Goal: Use online tool/utility: Utilize a website feature to perform a specific function

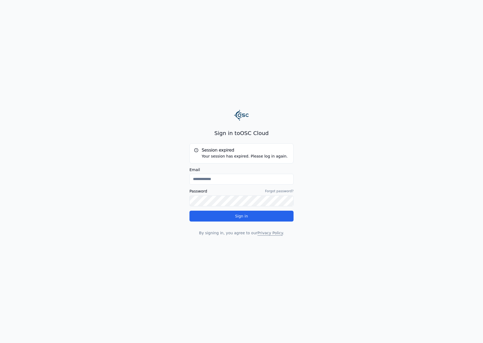
type input "**********"
click at [219, 220] on button "Sign in" at bounding box center [241, 216] width 104 height 11
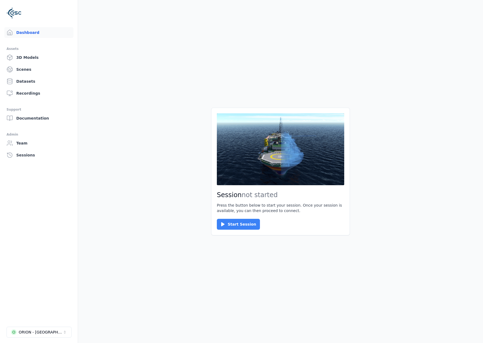
click at [231, 227] on button "Start Session" at bounding box center [238, 224] width 43 height 11
click at [234, 221] on button "Connect" at bounding box center [229, 224] width 25 height 11
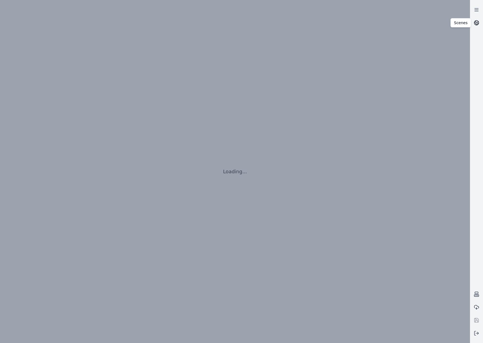
click at [481, 22] on link at bounding box center [476, 22] width 13 height 13
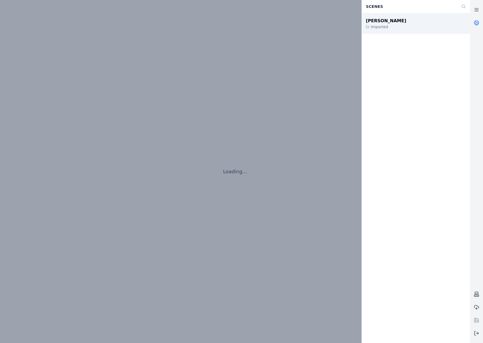
click at [412, 24] on div "João Câmara III Imported" at bounding box center [415, 23] width 108 height 21
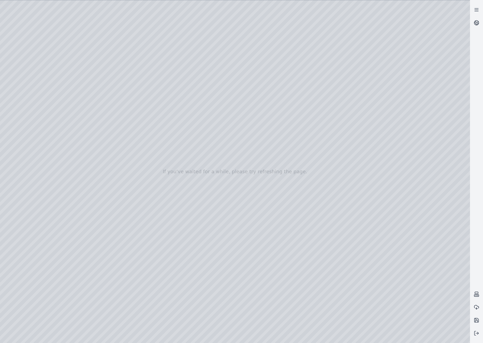
drag, startPoint x: 270, startPoint y: 263, endPoint x: 272, endPoint y: 291, distance: 27.4
drag, startPoint x: 386, startPoint y: 230, endPoint x: 183, endPoint y: 196, distance: 206.3
drag, startPoint x: 369, startPoint y: 188, endPoint x: 186, endPoint y: 174, distance: 183.4
drag, startPoint x: 444, startPoint y: 176, endPoint x: 166, endPoint y: 163, distance: 278.6
drag, startPoint x: 400, startPoint y: 180, endPoint x: 137, endPoint y: 160, distance: 263.6
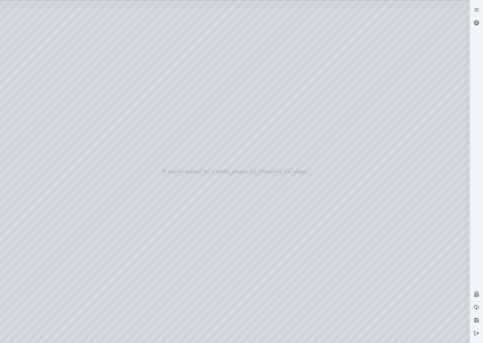
drag, startPoint x: 379, startPoint y: 173, endPoint x: 151, endPoint y: 153, distance: 228.2
drag, startPoint x: 399, startPoint y: 168, endPoint x: 121, endPoint y: 147, distance: 278.5
drag, startPoint x: 383, startPoint y: 169, endPoint x: 172, endPoint y: 152, distance: 211.0
drag, startPoint x: 394, startPoint y: 167, endPoint x: 212, endPoint y: 145, distance: 184.0
drag, startPoint x: 406, startPoint y: 166, endPoint x: 135, endPoint y: 139, distance: 272.4
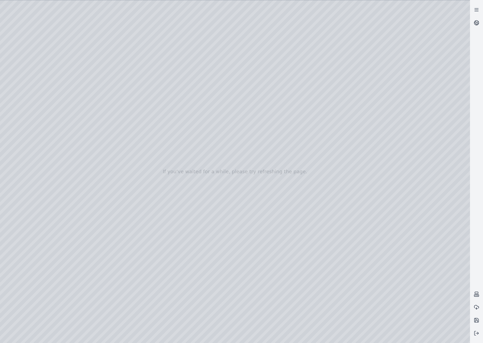
drag, startPoint x: 399, startPoint y: 167, endPoint x: 188, endPoint y: 128, distance: 214.4
drag, startPoint x: 400, startPoint y: 156, endPoint x: 106, endPoint y: 113, distance: 297.0
drag, startPoint x: 396, startPoint y: 149, endPoint x: 114, endPoint y: 114, distance: 284.3
drag, startPoint x: 393, startPoint y: 160, endPoint x: 112, endPoint y: 112, distance: 285.1
drag, startPoint x: 364, startPoint y: 155, endPoint x: 95, endPoint y: 119, distance: 270.9
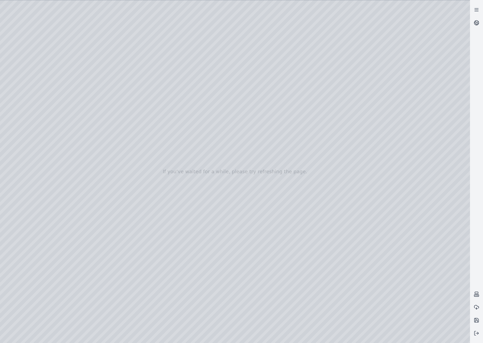
drag, startPoint x: 382, startPoint y: 173, endPoint x: 120, endPoint y: 137, distance: 264.5
drag, startPoint x: 366, startPoint y: 153, endPoint x: 241, endPoint y: 137, distance: 125.7
drag, startPoint x: 300, startPoint y: 145, endPoint x: 162, endPoint y: 128, distance: 139.2
drag, startPoint x: 383, startPoint y: 141, endPoint x: 114, endPoint y: 111, distance: 270.8
drag, startPoint x: 425, startPoint y: 140, endPoint x: 84, endPoint y: 182, distance: 342.9
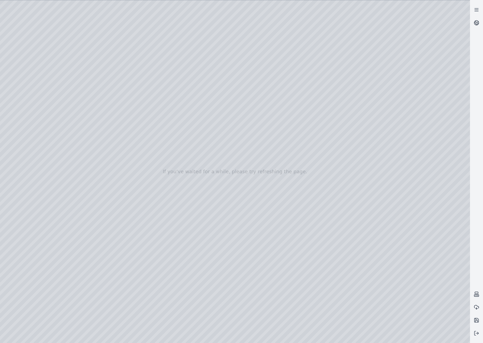
drag, startPoint x: 212, startPoint y: 156, endPoint x: 141, endPoint y: 134, distance: 74.5
drag, startPoint x: 345, startPoint y: 165, endPoint x: 124, endPoint y: 134, distance: 223.3
drag, startPoint x: 362, startPoint y: 187, endPoint x: 104, endPoint y: 142, distance: 262.0
drag, startPoint x: 169, startPoint y: 199, endPoint x: 221, endPoint y: 103, distance: 109.5
drag, startPoint x: 270, startPoint y: 202, endPoint x: 145, endPoint y: 109, distance: 155.2
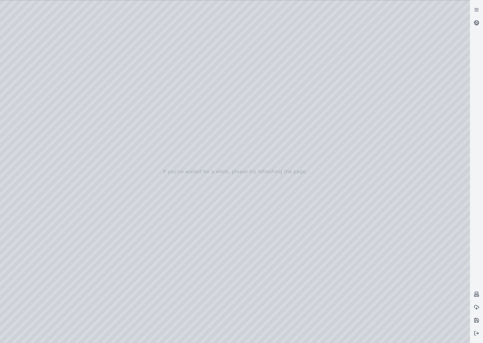
drag, startPoint x: 190, startPoint y: 198, endPoint x: 175, endPoint y: 185, distance: 19.3
drag, startPoint x: 216, startPoint y: 243, endPoint x: 202, endPoint y: 187, distance: 57.4
drag, startPoint x: 210, startPoint y: 192, endPoint x: 247, endPoint y: 213, distance: 43.2
drag, startPoint x: 165, startPoint y: 255, endPoint x: 319, endPoint y: 193, distance: 166.2
drag, startPoint x: 249, startPoint y: 231, endPoint x: 361, endPoint y: 211, distance: 113.4
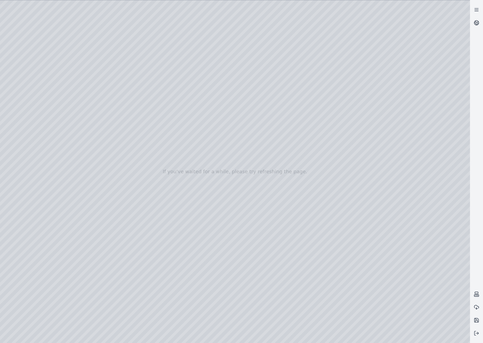
drag
click at [144, 143] on div at bounding box center [235, 171] width 470 height 342
click at [3, 27] on div at bounding box center [235, 171] width 470 height 342
click at [90, 12] on div at bounding box center [235, 171] width 470 height 342
click at [91, 6] on div at bounding box center [235, 171] width 470 height 342
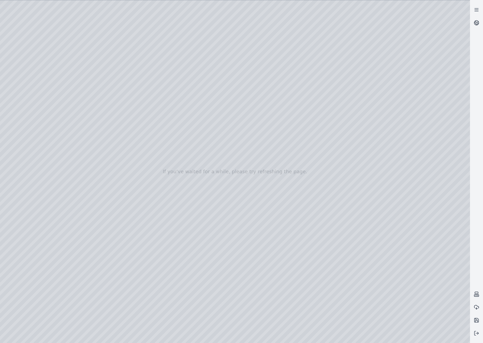
click at [186, 46] on div at bounding box center [235, 171] width 470 height 342
drag, startPoint x: 198, startPoint y: 50, endPoint x: 145, endPoint y: 52, distance: 53.1
click at [145, 52] on div at bounding box center [235, 171] width 470 height 342
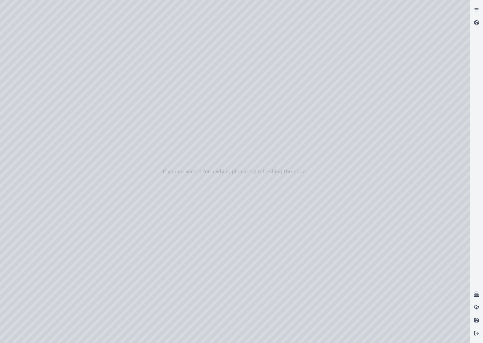
click at [188, 37] on div at bounding box center [235, 171] width 470 height 342
click at [228, 48] on div at bounding box center [235, 171] width 470 height 342
click at [227, 49] on div at bounding box center [235, 171] width 470 height 342
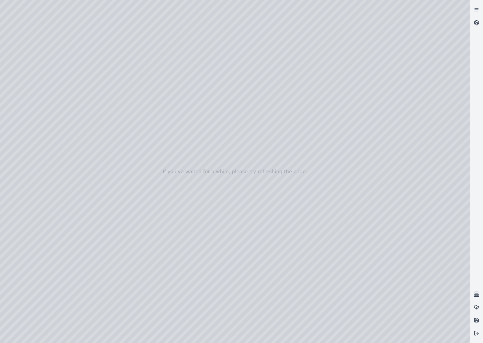
click at [223, 48] on div at bounding box center [235, 171] width 470 height 342
click at [225, 49] on div at bounding box center [235, 171] width 470 height 342
click at [233, 38] on div at bounding box center [235, 171] width 470 height 342
click at [187, 48] on div at bounding box center [235, 171] width 470 height 342
click at [198, 47] on div at bounding box center [235, 171] width 470 height 342
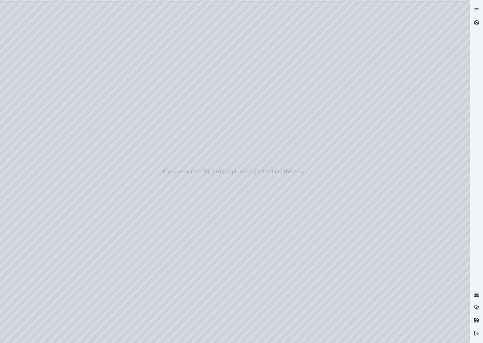
click at [198, 47] on div at bounding box center [235, 171] width 470 height 342
drag, startPoint x: 225, startPoint y: 49, endPoint x: 147, endPoint y: 52, distance: 78.3
click at [147, 52] on div at bounding box center [235, 171] width 470 height 342
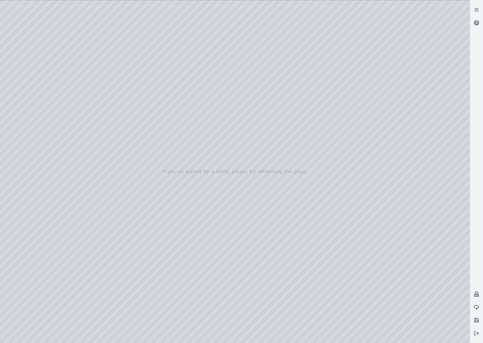
click at [180, 59] on div at bounding box center [235, 171] width 470 height 342
click at [204, 52] on div at bounding box center [235, 171] width 470 height 342
click at [211, 47] on div at bounding box center [235, 171] width 470 height 342
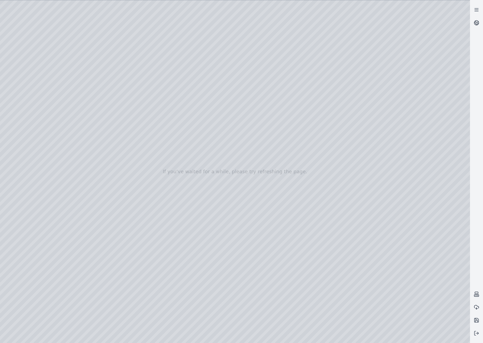
click at [211, 47] on div at bounding box center [235, 171] width 470 height 342
click at [211, 48] on div at bounding box center [235, 171] width 470 height 342
drag, startPoint x: 227, startPoint y: 48, endPoint x: 158, endPoint y: 46, distance: 69.1
click at [159, 46] on div at bounding box center [235, 171] width 470 height 342
click at [201, 48] on div at bounding box center [235, 171] width 470 height 342
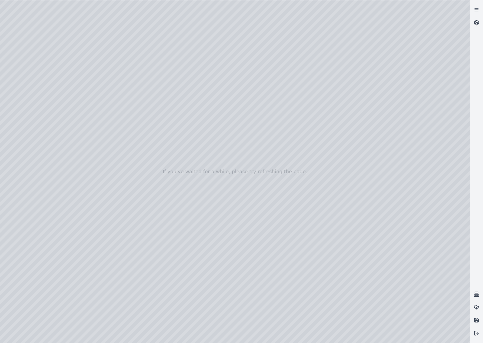
click at [222, 42] on div at bounding box center [235, 171] width 470 height 342
click at [279, 95] on div at bounding box center [235, 171] width 470 height 342
drag, startPoint x: 261, startPoint y: 241, endPoint x: 269, endPoint y: 244, distance: 8.1
drag, startPoint x: 214, startPoint y: 222, endPoint x: 302, endPoint y: 225, distance: 88.1
drag, startPoint x: 270, startPoint y: 230, endPoint x: 277, endPoint y: 224, distance: 9.4
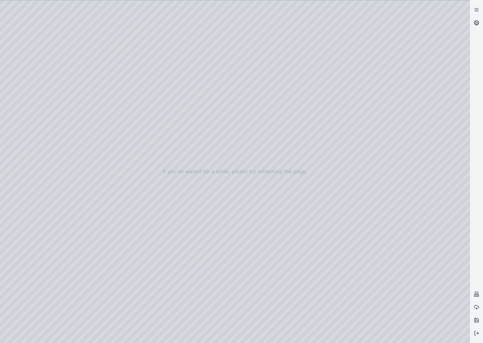
drag, startPoint x: 253, startPoint y: 244, endPoint x: 237, endPoint y: 241, distance: 16.7
drag, startPoint x: 170, startPoint y: 216, endPoint x: 220, endPoint y: 175, distance: 65.3
drag, startPoint x: 164, startPoint y: 201, endPoint x: 214, endPoint y: 311, distance: 120.7
drag, startPoint x: 375, startPoint y: 235, endPoint x: 159, endPoint y: 239, distance: 216.0
drag, startPoint x: 265, startPoint y: 261, endPoint x: 306, endPoint y: 253, distance: 41.7
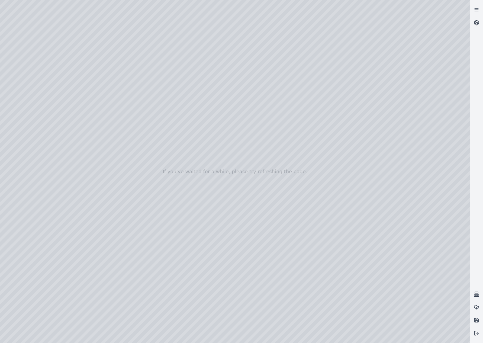
drag, startPoint x: 404, startPoint y: 245, endPoint x: 211, endPoint y: 307, distance: 202.6
drag, startPoint x: 409, startPoint y: 215, endPoint x: 264, endPoint y: 261, distance: 152.4
drag, startPoint x: 339, startPoint y: 257, endPoint x: 351, endPoint y: 257, distance: 11.4
drag, startPoint x: 317, startPoint y: 267, endPoint x: 326, endPoint y: 260, distance: 11.0
drag, startPoint x: 298, startPoint y: 267, endPoint x: 121, endPoint y: 296, distance: 179.3
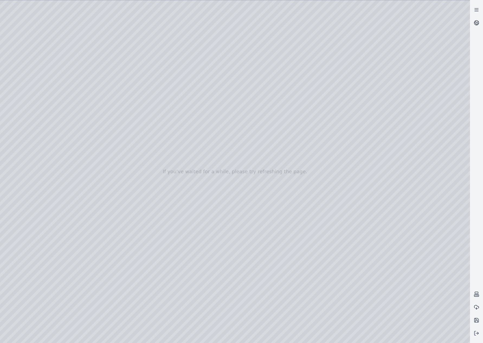
drag, startPoint x: 312, startPoint y: 260, endPoint x: 235, endPoint y: 274, distance: 79.0
drag, startPoint x: 321, startPoint y: 250, endPoint x: 92, endPoint y: 219, distance: 231.3
drag, startPoint x: 266, startPoint y: 237, endPoint x: 68, endPoint y: 210, distance: 199.9
drag, startPoint x: 234, startPoint y: 236, endPoint x: 207, endPoint y: 231, distance: 28.1
drag, startPoint x: 337, startPoint y: 241, endPoint x: 161, endPoint y: 216, distance: 177.7
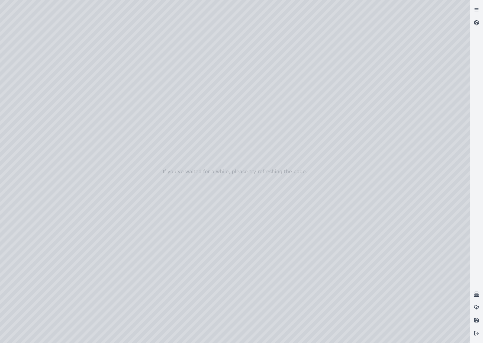
drag, startPoint x: 256, startPoint y: 296, endPoint x: 282, endPoint y: 297, distance: 25.2
drag, startPoint x: 295, startPoint y: 296, endPoint x: 383, endPoint y: 299, distance: 87.6
drag, startPoint x: 398, startPoint y: 241, endPoint x: 433, endPoint y: 235, distance: 35.9
drag, startPoint x: 416, startPoint y: 181, endPoint x: 249, endPoint y: 275, distance: 191.9
drag, startPoint x: 341, startPoint y: 189, endPoint x: 369, endPoint y: 173, distance: 32.2
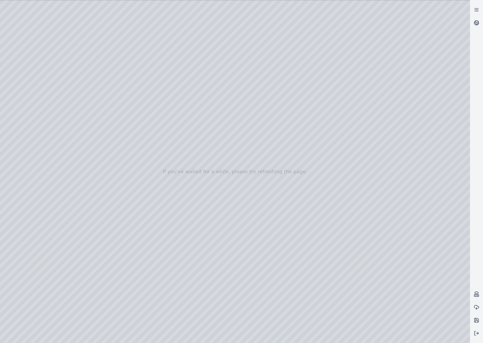
drag, startPoint x: 392, startPoint y: 176, endPoint x: 254, endPoint y: 289, distance: 178.8
drag, startPoint x: 325, startPoint y: 188, endPoint x: 250, endPoint y: 259, distance: 103.1
drag, startPoint x: 202, startPoint y: 236, endPoint x: 138, endPoint y: 228, distance: 63.6
drag, startPoint x: 250, startPoint y: 257, endPoint x: 11, endPoint y: 194, distance: 247.6
drag, startPoint x: 105, startPoint y: 225, endPoint x: 112, endPoint y: 231, distance: 9.0
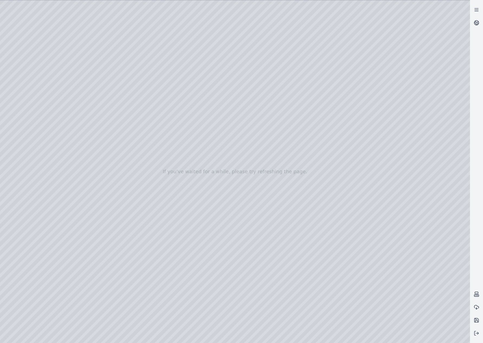
drag, startPoint x: 152, startPoint y: 188, endPoint x: 390, endPoint y: 303, distance: 264.2
drag, startPoint x: 226, startPoint y: 141, endPoint x: 277, endPoint y: 249, distance: 119.6
drag, startPoint x: 336, startPoint y: 157, endPoint x: 287, endPoint y: 165, distance: 50.1
drag, startPoint x: 141, startPoint y: 225, endPoint x: 278, endPoint y: 137, distance: 162.9
drag, startPoint x: 152, startPoint y: 189, endPoint x: 292, endPoint y: 129, distance: 152.8
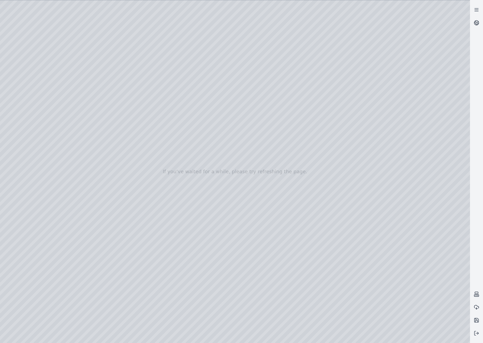
drag, startPoint x: 158, startPoint y: 191, endPoint x: 265, endPoint y: 119, distance: 128.9
drag, startPoint x: 222, startPoint y: 221, endPoint x: 116, endPoint y: 211, distance: 106.6
drag, startPoint x: 170, startPoint y: 192, endPoint x: 329, endPoint y: 231, distance: 162.9
drag, startPoint x: 74, startPoint y: 185, endPoint x: 300, endPoint y: 259, distance: 237.9
drag, startPoint x: 239, startPoint y: 244, endPoint x: 270, endPoint y: 248, distance: 31.5
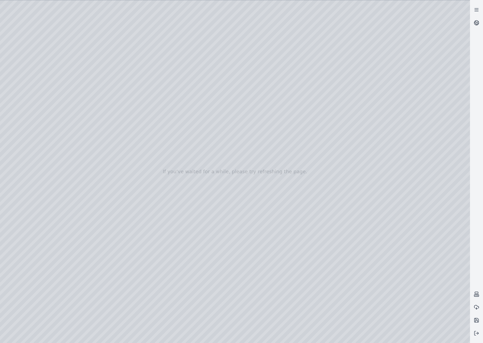
drag, startPoint x: 183, startPoint y: 224, endPoint x: 353, endPoint y: 248, distance: 171.0
drag, startPoint x: 289, startPoint y: 232, endPoint x: 308, endPoint y: 234, distance: 18.8
drag, startPoint x: 188, startPoint y: 219, endPoint x: 442, endPoint y: 221, distance: 254.7
drag, startPoint x: 228, startPoint y: 198, endPoint x: 319, endPoint y: 196, distance: 91.1
drag, startPoint x: 141, startPoint y: 133, endPoint x: 291, endPoint y: 227, distance: 176.2
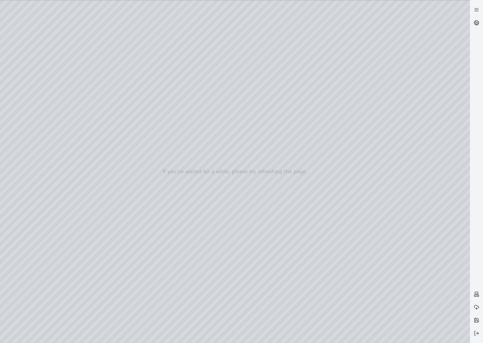
drag, startPoint x: 152, startPoint y: 139, endPoint x: 346, endPoint y: 293, distance: 248.0
drag, startPoint x: 183, startPoint y: 159, endPoint x: 254, endPoint y: 284, distance: 143.3
drag, startPoint x: 302, startPoint y: 139, endPoint x: 233, endPoint y: 271, distance: 149.8
drag, startPoint x: 271, startPoint y: 130, endPoint x: 259, endPoint y: 193, distance: 64.1
drag, startPoint x: 223, startPoint y: 90, endPoint x: 305, endPoint y: 319, distance: 243.6
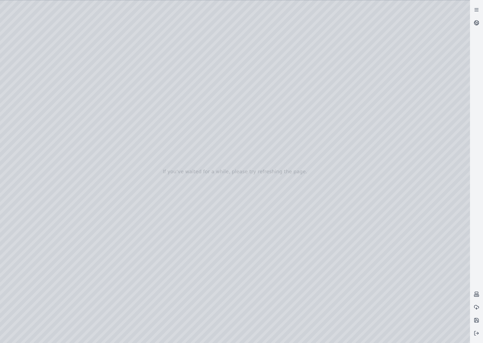
drag, startPoint x: 205, startPoint y: 185, endPoint x: 150, endPoint y: 209, distance: 59.8
drag, startPoint x: 261, startPoint y: 204, endPoint x: 126, endPoint y: 217, distance: 135.8
drag, startPoint x: 372, startPoint y: 213, endPoint x: 245, endPoint y: 159, distance: 137.8
drag, startPoint x: 377, startPoint y: 221, endPoint x: 320, endPoint y: 131, distance: 106.1
drag, startPoint x: 358, startPoint y: 193, endPoint x: 215, endPoint y: 174, distance: 144.6
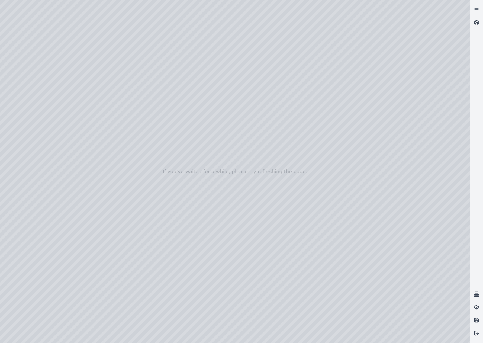
drag, startPoint x: 274, startPoint y: 203, endPoint x: 310, endPoint y: 126, distance: 85.8
drag, startPoint x: 225, startPoint y: 196, endPoint x: 254, endPoint y: 112, distance: 88.8
drag, startPoint x: 332, startPoint y: 169, endPoint x: 242, endPoint y: 95, distance: 116.1
drag, startPoint x: 326, startPoint y: 174, endPoint x: 212, endPoint y: 131, distance: 122.1
click at [481, 333] on button at bounding box center [476, 332] width 13 height 13
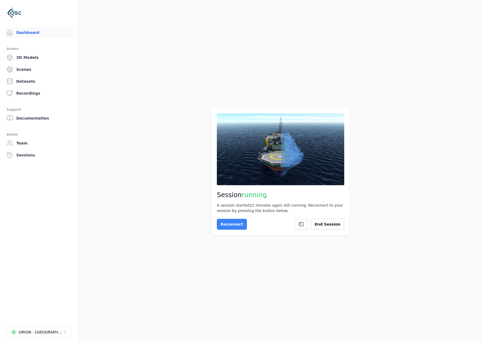
click at [241, 224] on div "Reconnect End Session" at bounding box center [280, 224] width 127 height 11
click at [237, 224] on button "Reconnect" at bounding box center [232, 224] width 30 height 11
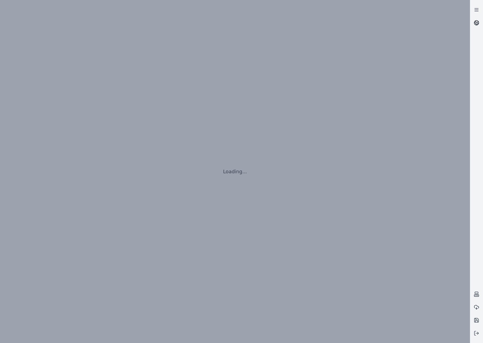
click at [480, 19] on link at bounding box center [476, 22] width 13 height 13
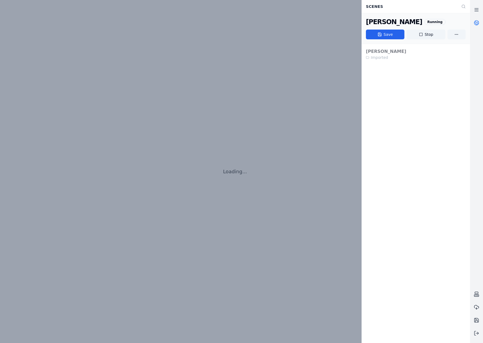
drag, startPoint x: 423, startPoint y: 32, endPoint x: 266, endPoint y: 21, distance: 157.0
click at [423, 32] on button "Stop" at bounding box center [425, 35] width 38 height 10
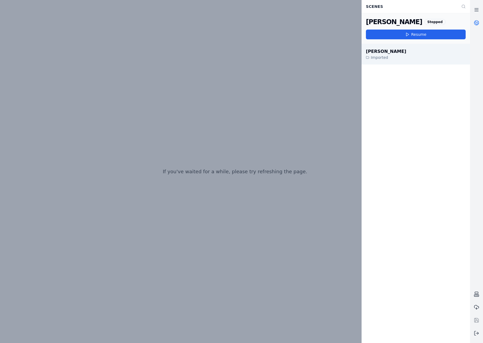
click at [396, 48] on div "João Câmara III Imported" at bounding box center [415, 54] width 108 height 21
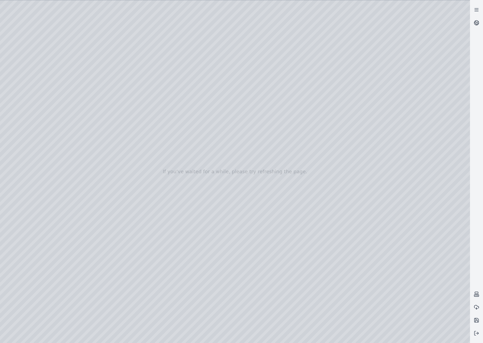
drag, startPoint x: 203, startPoint y: 214, endPoint x: 318, endPoint y: 218, distance: 115.0
click at [36, 89] on div at bounding box center [235, 171] width 470 height 342
click at [39, 189] on div at bounding box center [235, 171] width 470 height 342
click at [115, 99] on div at bounding box center [235, 171] width 470 height 342
click at [119, 91] on div at bounding box center [235, 171] width 470 height 342
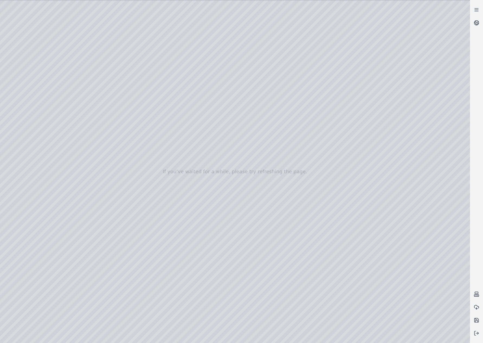
click at [101, 108] on div at bounding box center [235, 171] width 470 height 342
click at [64, 68] on div at bounding box center [235, 171] width 470 height 342
drag, startPoint x: 289, startPoint y: 184, endPoint x: 319, endPoint y: 136, distance: 56.9
drag, startPoint x: 199, startPoint y: 198, endPoint x: 156, endPoint y: 175, distance: 49.1
drag, startPoint x: 303, startPoint y: 181, endPoint x: 241, endPoint y: 176, distance: 62.8
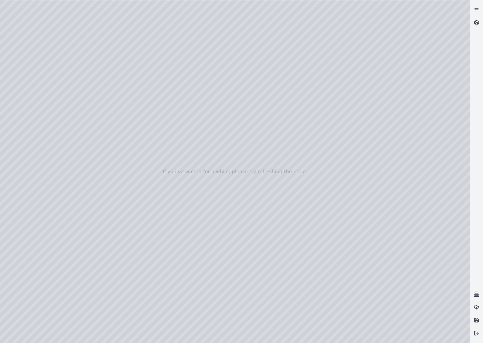
drag, startPoint x: 344, startPoint y: 196, endPoint x: 152, endPoint y: 151, distance: 197.4
drag, startPoint x: 134, startPoint y: 131, endPoint x: 274, endPoint y: 107, distance: 141.9
drag, startPoint x: 122, startPoint y: 181, endPoint x: 167, endPoint y: 132, distance: 65.8
drag, startPoint x: 163, startPoint y: 121, endPoint x: 205, endPoint y: 228, distance: 115.4
drag, startPoint x: 209, startPoint y: 215, endPoint x: 200, endPoint y: 211, distance: 10.5
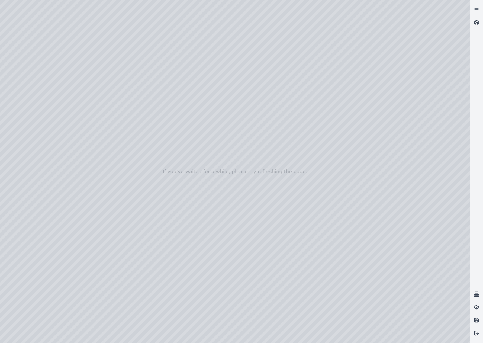
drag, startPoint x: 295, startPoint y: 282, endPoint x: 148, endPoint y: 256, distance: 149.1
drag, startPoint x: 241, startPoint y: 258, endPoint x: 213, endPoint y: 257, distance: 28.2
drag, startPoint x: 228, startPoint y: 263, endPoint x: 167, endPoint y: 261, distance: 61.0
drag, startPoint x: 325, startPoint y: 248, endPoint x: 302, endPoint y: 246, distance: 22.7
drag, startPoint x: 374, startPoint y: 253, endPoint x: 144, endPoint y: 243, distance: 230.0
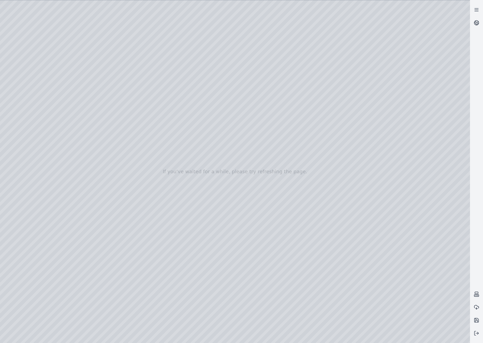
drag, startPoint x: 189, startPoint y: 156, endPoint x: 220, endPoint y: 96, distance: 66.5
click at [461, 336] on div at bounding box center [235, 171] width 470 height 342
drag, startPoint x: 405, startPoint y: 311, endPoint x: 411, endPoint y: 214, distance: 97.2
click at [411, 214] on div at bounding box center [235, 171] width 470 height 342
drag, startPoint x: 306, startPoint y: 180, endPoint x: 167, endPoint y: 101, distance: 160.0
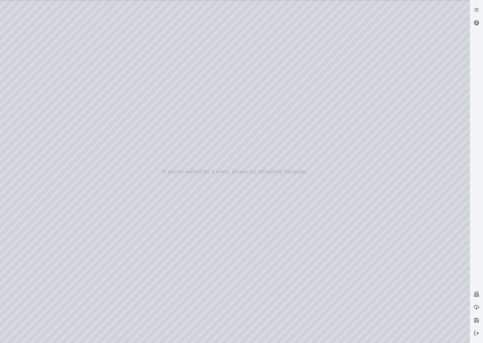
drag, startPoint x: 239, startPoint y: 171, endPoint x: 359, endPoint y: 163, distance: 119.8
drag, startPoint x: 195, startPoint y: 170, endPoint x: 326, endPoint y: 134, distance: 136.3
drag, startPoint x: 192, startPoint y: 229, endPoint x: 244, endPoint y: 127, distance: 114.4
drag, startPoint x: 326, startPoint y: 195, endPoint x: 344, endPoint y: 198, distance: 17.4
drag, startPoint x: 253, startPoint y: 194, endPoint x: 250, endPoint y: 195, distance: 3.9
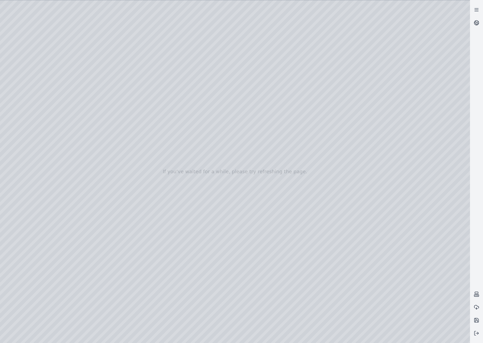
drag, startPoint x: 133, startPoint y: 183, endPoint x: 275, endPoint y: 94, distance: 167.3
drag, startPoint x: 323, startPoint y: 94, endPoint x: 371, endPoint y: 119, distance: 54.2
drag, startPoint x: 211, startPoint y: 195, endPoint x: 352, endPoint y: 103, distance: 167.7
drag, startPoint x: 186, startPoint y: 85, endPoint x: 403, endPoint y: 119, distance: 218.8
drag, startPoint x: 241, startPoint y: 194, endPoint x: 302, endPoint y: 197, distance: 61.0
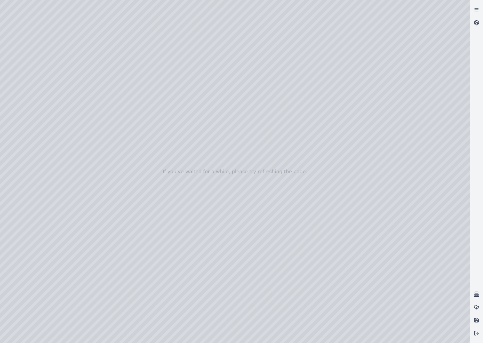
drag, startPoint x: 307, startPoint y: 83, endPoint x: 330, endPoint y: 214, distance: 132.9
drag, startPoint x: 282, startPoint y: 187, endPoint x: 327, endPoint y: 168, distance: 48.3
drag, startPoint x: 306, startPoint y: 186, endPoint x: 340, endPoint y: 181, distance: 34.2
drag, startPoint x: 320, startPoint y: 180, endPoint x: 219, endPoint y: 220, distance: 108.2
drag, startPoint x: 246, startPoint y: 241, endPoint x: 186, endPoint y: 247, distance: 59.6
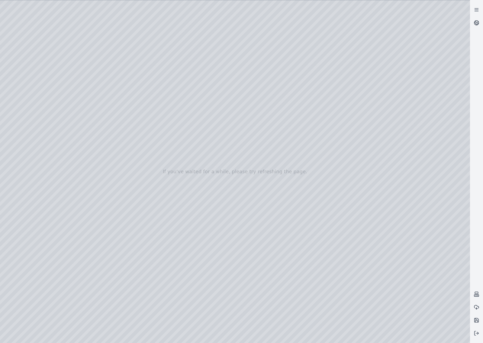
drag, startPoint x: 187, startPoint y: 231, endPoint x: 244, endPoint y: 129, distance: 116.3
drag, startPoint x: 255, startPoint y: 175, endPoint x: 158, endPoint y: 135, distance: 104.8
drag, startPoint x: 319, startPoint y: 155, endPoint x: 177, endPoint y: 127, distance: 144.7
drag, startPoint x: 358, startPoint y: 131, endPoint x: 195, endPoint y: 206, distance: 180.2
drag, startPoint x: 305, startPoint y: 164, endPoint x: 326, endPoint y: 280, distance: 117.6
